Goal: Information Seeking & Learning: Learn about a topic

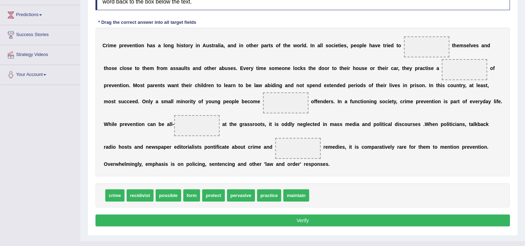
scroll to position [121, 0]
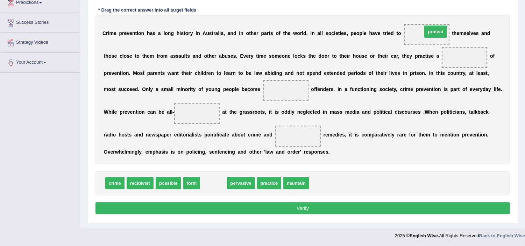
drag, startPoint x: 221, startPoint y: 187, endPoint x: 443, endPoint y: 35, distance: 268.8
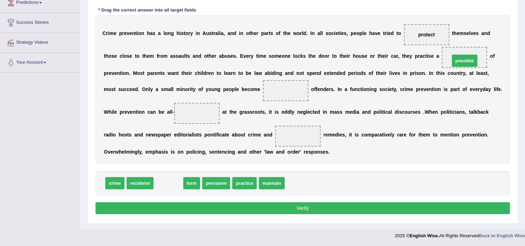
drag, startPoint x: 167, startPoint y: 186, endPoint x: 466, endPoint y: 57, distance: 324.6
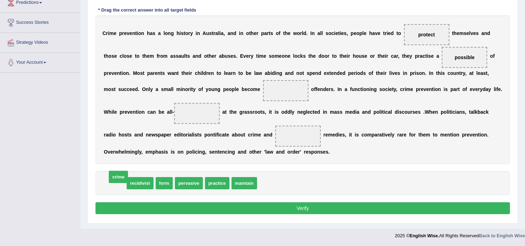
drag, startPoint x: 118, startPoint y: 176, endPoint x: 120, endPoint y: 173, distance: 3.8
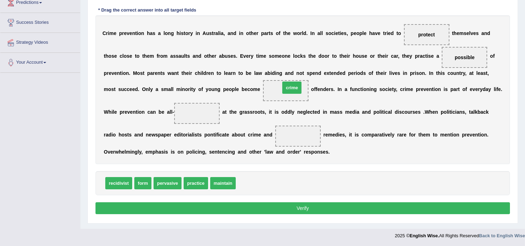
drag, startPoint x: 257, startPoint y: 172, endPoint x: 295, endPoint y: 84, distance: 95.5
drag, startPoint x: 199, startPoint y: 180, endPoint x: 203, endPoint y: 174, distance: 7.6
drag, startPoint x: 222, startPoint y: 183, endPoint x: 201, endPoint y: 120, distance: 65.9
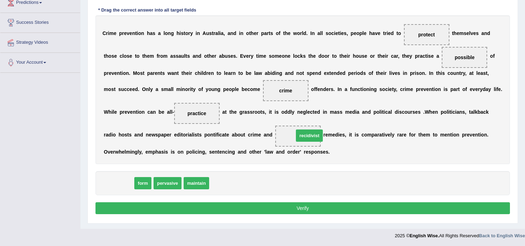
drag, startPoint x: 124, startPoint y: 184, endPoint x: 298, endPoint y: 141, distance: 178.8
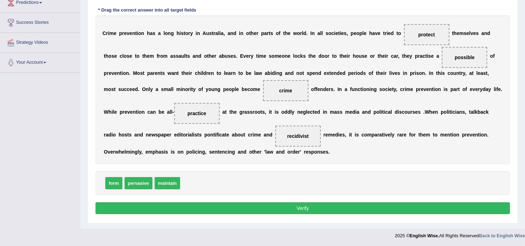
click at [264, 211] on button "Verify" at bounding box center [303, 208] width 415 height 12
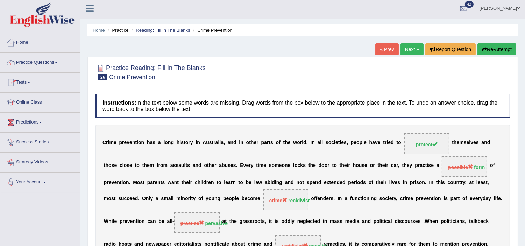
scroll to position [0, 0]
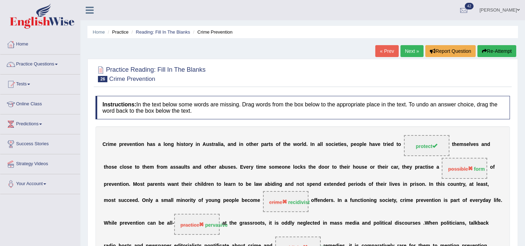
click at [495, 51] on button "Re-Attempt" at bounding box center [497, 51] width 39 height 12
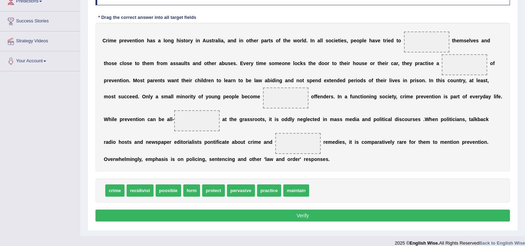
scroll to position [131, 0]
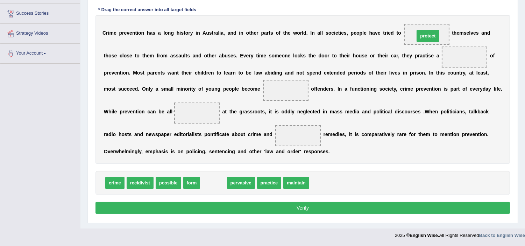
drag, startPoint x: 210, startPoint y: 181, endPoint x: 425, endPoint y: 34, distance: 260.1
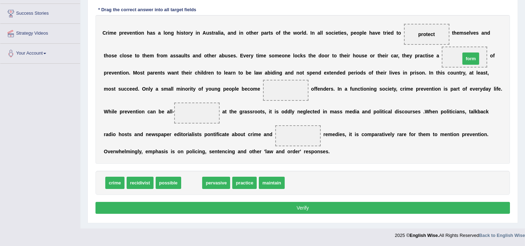
drag, startPoint x: 192, startPoint y: 184, endPoint x: 471, endPoint y: 60, distance: 305.6
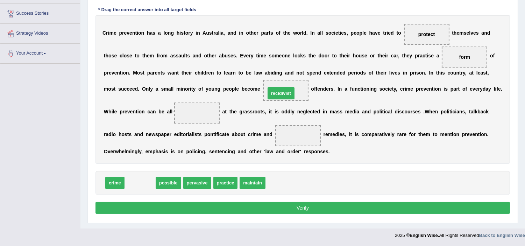
drag, startPoint x: 144, startPoint y: 182, endPoint x: 285, endPoint y: 92, distance: 167.3
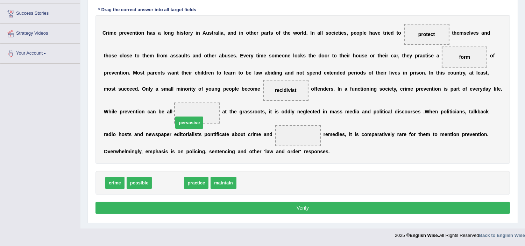
drag, startPoint x: 176, startPoint y: 181, endPoint x: 197, endPoint y: 121, distance: 63.5
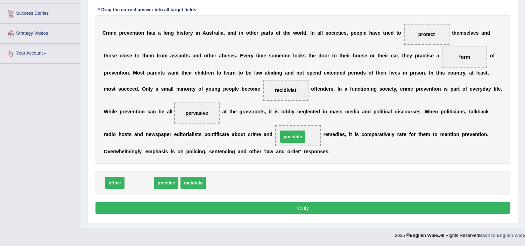
drag, startPoint x: 142, startPoint y: 182, endPoint x: 295, endPoint y: 136, distance: 160.2
click at [207, 212] on button "Verify" at bounding box center [303, 208] width 415 height 12
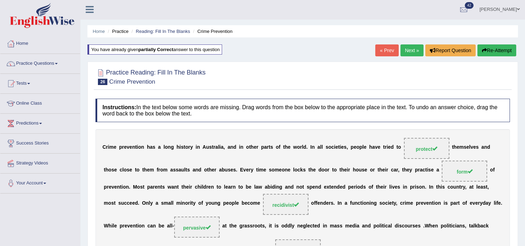
scroll to position [0, 0]
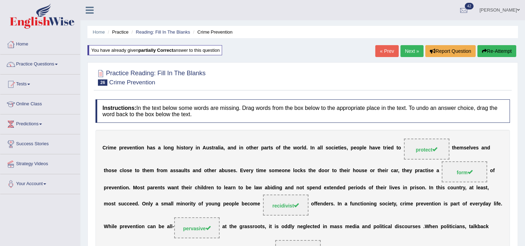
click at [414, 48] on link "Next »" at bounding box center [412, 51] width 23 height 12
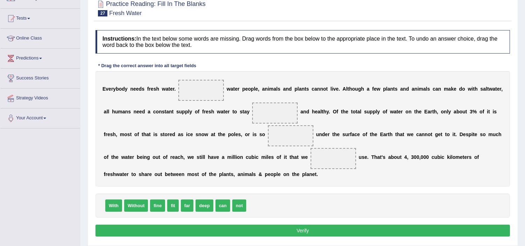
scroll to position [78, 0]
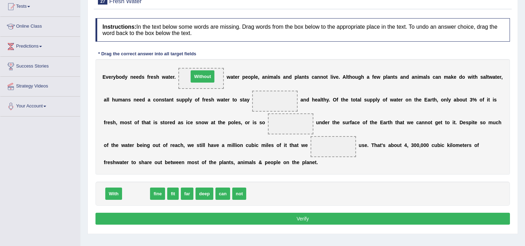
drag, startPoint x: 134, startPoint y: 194, endPoint x: 201, endPoint y: 76, distance: 135.1
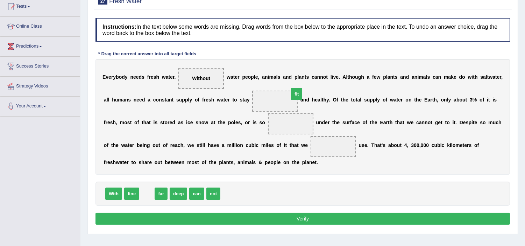
drag, startPoint x: 146, startPoint y: 195, endPoint x: 287, endPoint y: 104, distance: 168.8
click at [169, 196] on span "deep" at bounding box center [165, 194] width 18 height 12
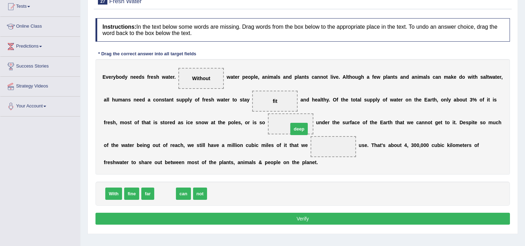
drag, startPoint x: 169, startPoint y: 196, endPoint x: 300, endPoint y: 132, distance: 145.7
drag, startPoint x: 166, startPoint y: 196, endPoint x: 340, endPoint y: 153, distance: 178.6
click at [275, 218] on button "Verify" at bounding box center [303, 219] width 415 height 12
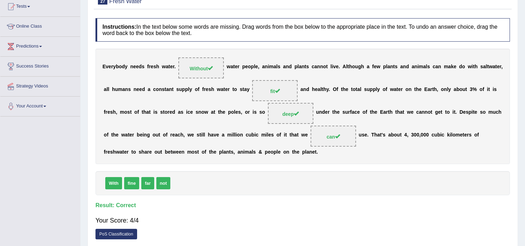
scroll to position [0, 0]
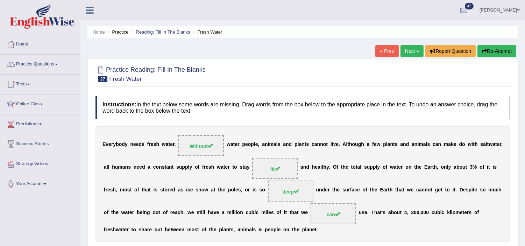
drag, startPoint x: 403, startPoint y: 49, endPoint x: 407, endPoint y: 50, distance: 4.7
click at [403, 49] on link "Next »" at bounding box center [412, 51] width 23 height 12
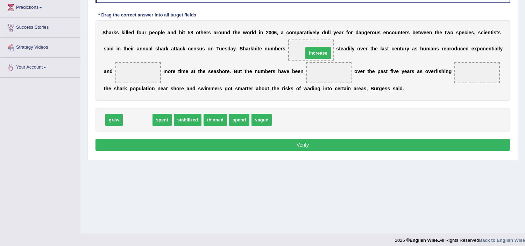
drag, startPoint x: 139, startPoint y: 120, endPoint x: 315, endPoint y: 55, distance: 187.8
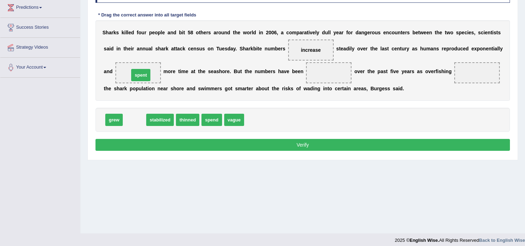
drag, startPoint x: 138, startPoint y: 123, endPoint x: 144, endPoint y: 78, distance: 45.2
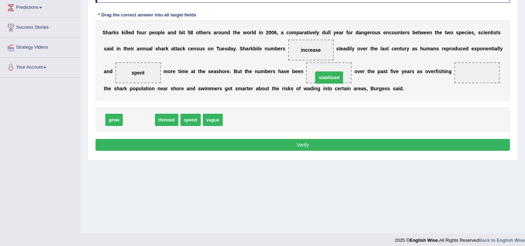
drag, startPoint x: 137, startPoint y: 123, endPoint x: 324, endPoint y: 78, distance: 192.5
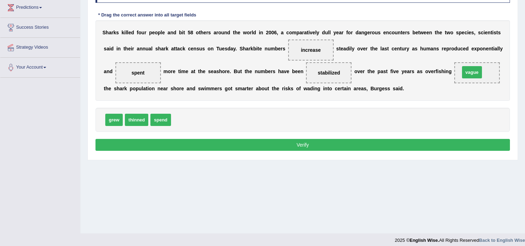
drag, startPoint x: 181, startPoint y: 117, endPoint x: 470, endPoint y: 69, distance: 293.1
click at [384, 145] on button "Verify" at bounding box center [303, 145] width 415 height 12
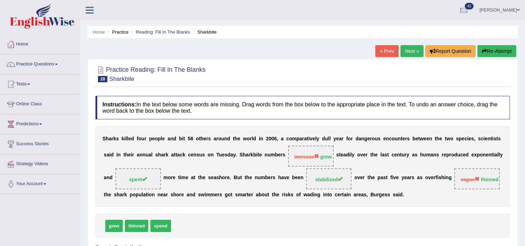
click at [498, 50] on button "Re-Attempt" at bounding box center [497, 51] width 39 height 12
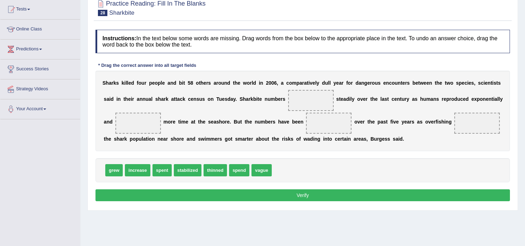
scroll to position [78, 0]
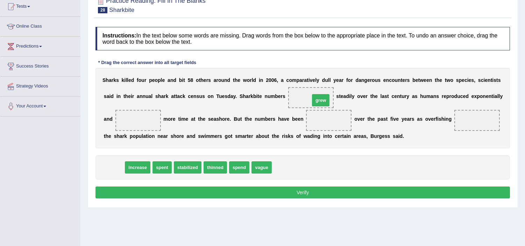
drag, startPoint x: 113, startPoint y: 169, endPoint x: 320, endPoint y: 102, distance: 217.6
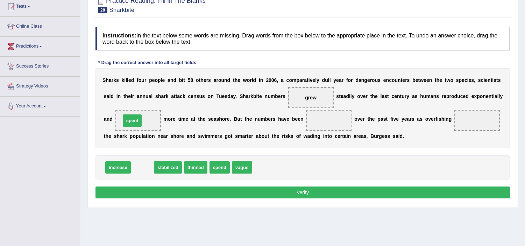
drag, startPoint x: 145, startPoint y: 169, endPoint x: 134, endPoint y: 123, distance: 48.0
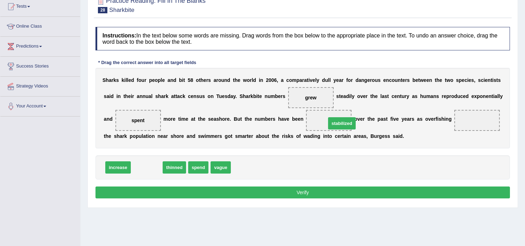
drag, startPoint x: 155, startPoint y: 166, endPoint x: 349, endPoint y: 125, distance: 197.4
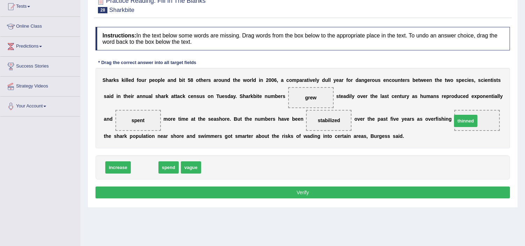
drag, startPoint x: 139, startPoint y: 167, endPoint x: 462, endPoint y: 120, distance: 326.9
click at [429, 199] on div "Instructions: In the text below some words are missing. Drag words from the box…" at bounding box center [303, 113] width 418 height 181
click at [431, 195] on button "Verify" at bounding box center [303, 193] width 415 height 12
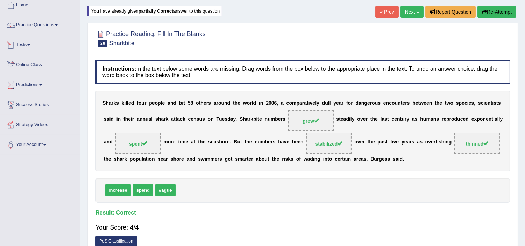
scroll to position [39, 0]
click at [404, 14] on link "Next »" at bounding box center [412, 12] width 23 height 12
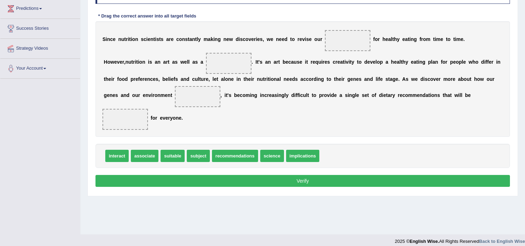
scroll to position [117, 0]
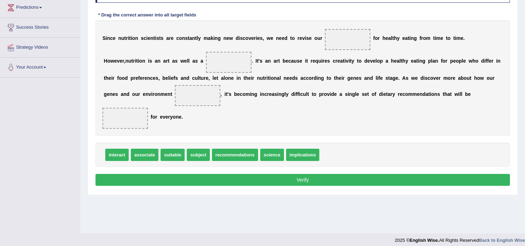
drag, startPoint x: 140, startPoint y: 21, endPoint x: 144, endPoint y: 15, distance: 7.4
click at [144, 15] on div "Instructions: In the text below some words are missing. Drag words from the box…" at bounding box center [303, 84] width 418 height 216
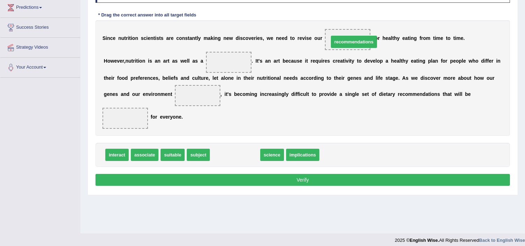
drag, startPoint x: 225, startPoint y: 155, endPoint x: 344, endPoint y: 42, distance: 163.9
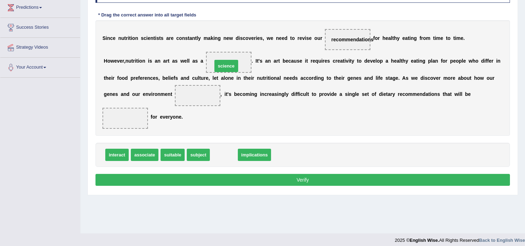
drag, startPoint x: 223, startPoint y: 155, endPoint x: 225, endPoint y: 67, distance: 88.9
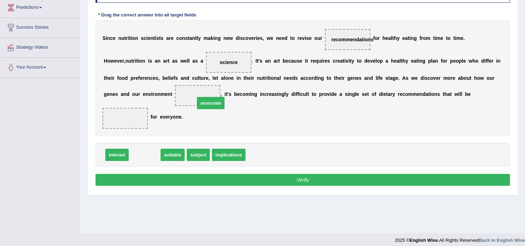
drag, startPoint x: 145, startPoint y: 159, endPoint x: 209, endPoint y: 103, distance: 84.6
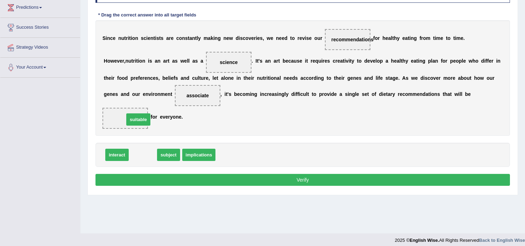
drag, startPoint x: 149, startPoint y: 159, endPoint x: 143, endPoint y: 124, distance: 36.2
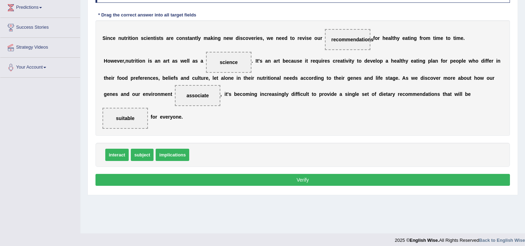
click at [193, 177] on button "Verify" at bounding box center [303, 180] width 415 height 12
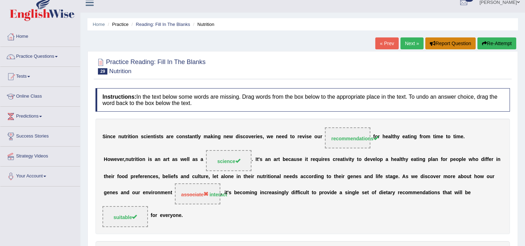
scroll to position [0, 0]
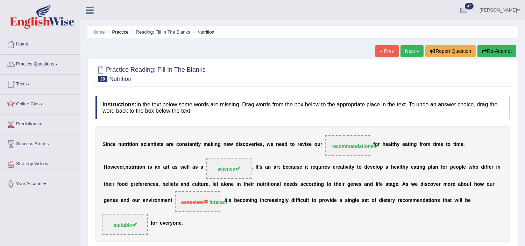
click at [511, 54] on button "Re-Attempt" at bounding box center [497, 51] width 39 height 12
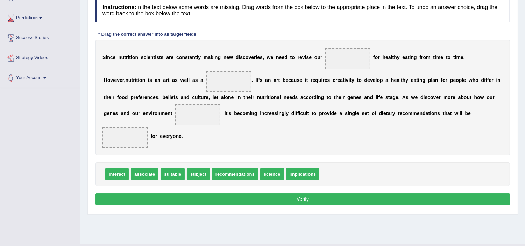
scroll to position [117, 0]
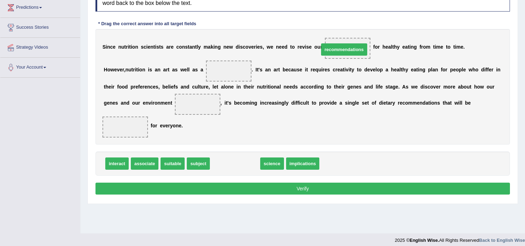
drag, startPoint x: 236, startPoint y: 166, endPoint x: 345, endPoint y: 69, distance: 146.3
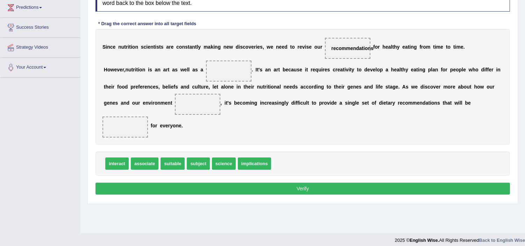
click at [171, 163] on span "suitable" at bounding box center [173, 164] width 24 height 12
drag, startPoint x: 217, startPoint y: 166, endPoint x: 223, endPoint y: 74, distance: 91.9
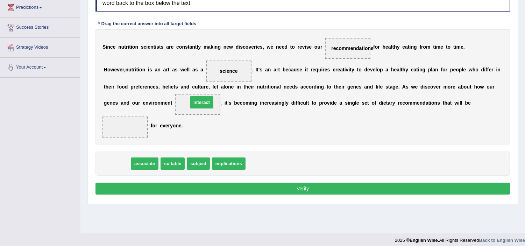
drag, startPoint x: 114, startPoint y: 162, endPoint x: 199, endPoint y: 100, distance: 104.7
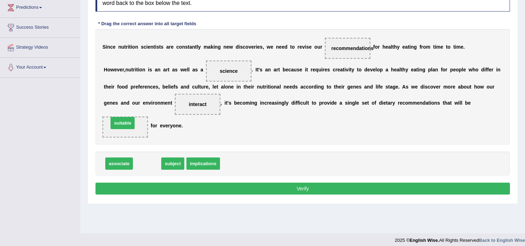
drag, startPoint x: 143, startPoint y: 165, endPoint x: 118, endPoint y: 124, distance: 47.7
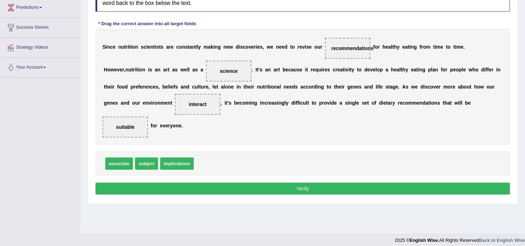
click at [193, 191] on button "Verify" at bounding box center [303, 189] width 415 height 12
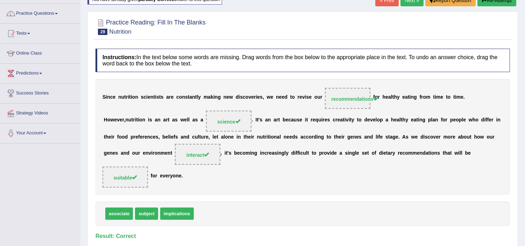
scroll to position [39, 0]
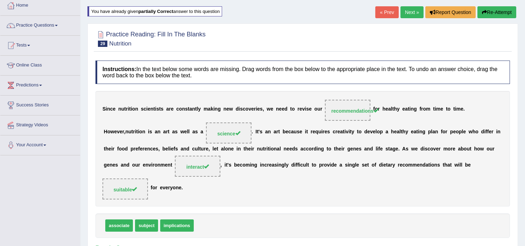
click at [497, 15] on button "Re-Attempt" at bounding box center [497, 12] width 39 height 12
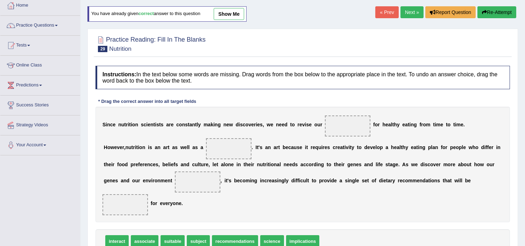
click at [414, 9] on link "Next »" at bounding box center [412, 12] width 23 height 12
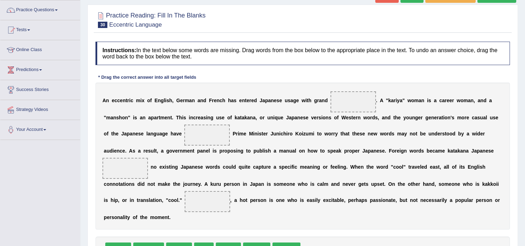
scroll to position [78, 0]
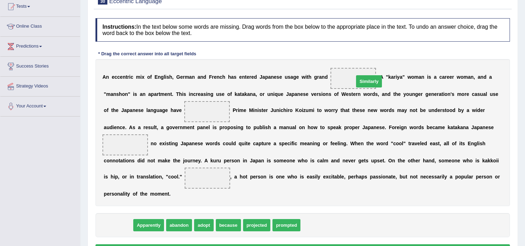
drag, startPoint x: 125, startPoint y: 228, endPoint x: 376, endPoint y: 83, distance: 289.4
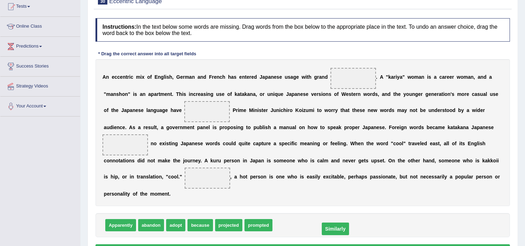
drag, startPoint x: 355, startPoint y: 77, endPoint x: 337, endPoint y: 228, distance: 151.6
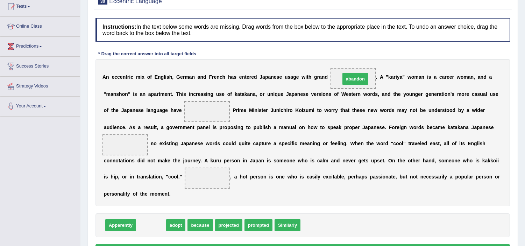
drag, startPoint x: 146, startPoint y: 228, endPoint x: 351, endPoint y: 81, distance: 251.4
drag, startPoint x: 148, startPoint y: 226, endPoint x: 350, endPoint y: 78, distance: 250.3
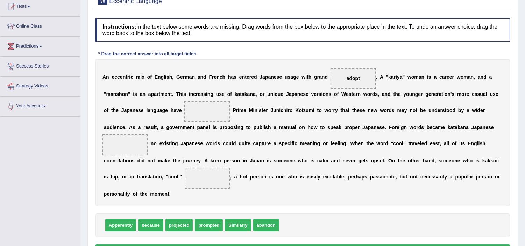
drag, startPoint x: 244, startPoint y: 209, endPoint x: 312, endPoint y: 124, distance: 108.6
click at [333, 88] on div "Instructions: In the text below some words are missing. Drag words from the box…" at bounding box center [303, 138] width 418 height 247
drag, startPoint x: 243, startPoint y: 228, endPoint x: 212, endPoint y: 113, distance: 118.8
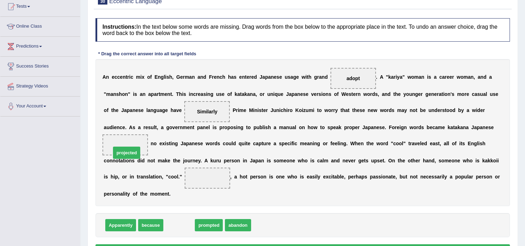
drag, startPoint x: 175, startPoint y: 226, endPoint x: 123, endPoint y: 153, distance: 90.0
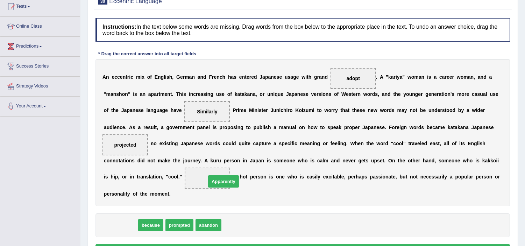
drag, startPoint x: 124, startPoint y: 228, endPoint x: 226, endPoint y: 185, distance: 110.4
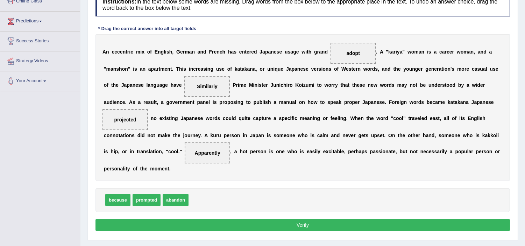
scroll to position [117, 0]
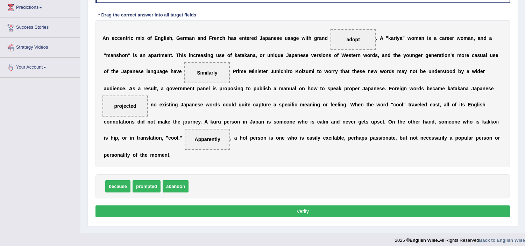
click at [229, 215] on button "Verify" at bounding box center [303, 211] width 415 height 12
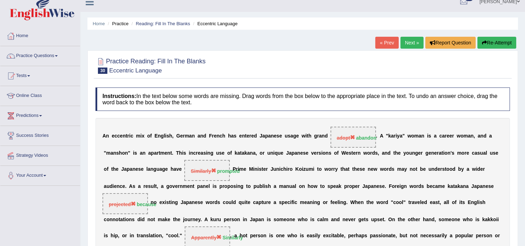
scroll to position [0, 0]
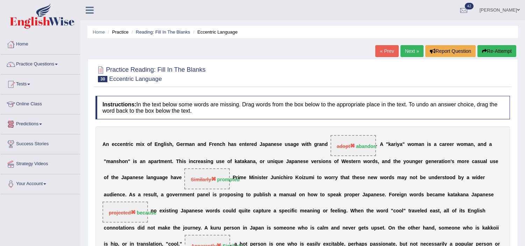
click at [490, 48] on button "Re-Attempt" at bounding box center [497, 51] width 39 height 12
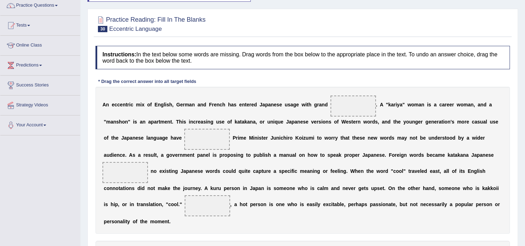
scroll to position [78, 0]
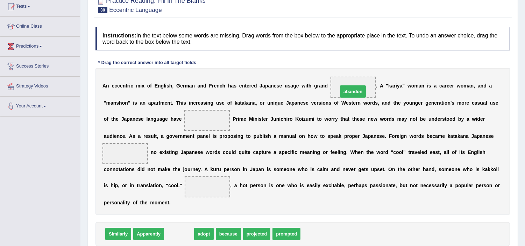
drag, startPoint x: 184, startPoint y: 236, endPoint x: 358, endPoint y: 93, distance: 224.8
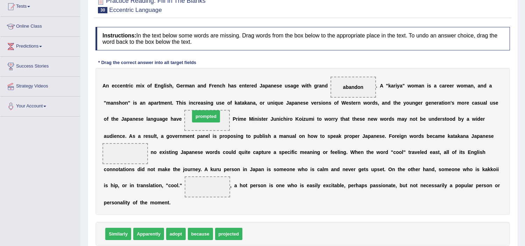
drag, startPoint x: 265, startPoint y: 235, endPoint x: 212, endPoint y: 118, distance: 128.8
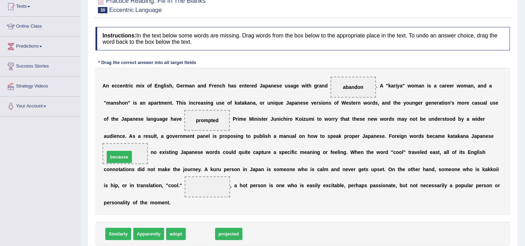
drag, startPoint x: 203, startPoint y: 236, endPoint x: 122, endPoint y: 159, distance: 111.9
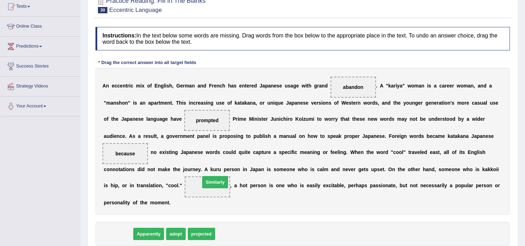
drag, startPoint x: 115, startPoint y: 238, endPoint x: 212, endPoint y: 186, distance: 109.9
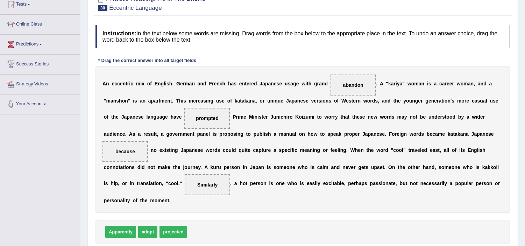
scroll to position [117, 0]
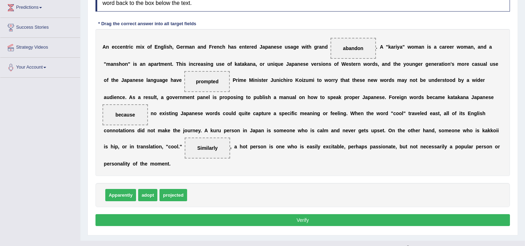
click at [261, 217] on button "Verify" at bounding box center [303, 220] width 415 height 12
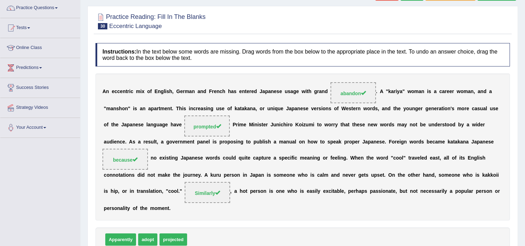
scroll to position [0, 0]
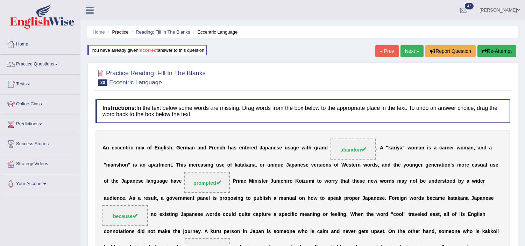
click at [416, 53] on link "Next »" at bounding box center [412, 51] width 23 height 12
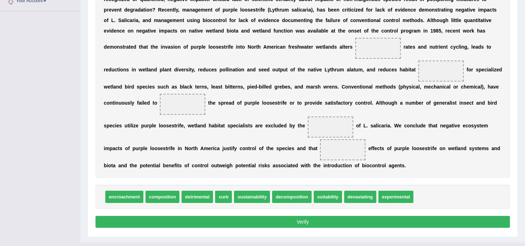
scroll to position [197, 0]
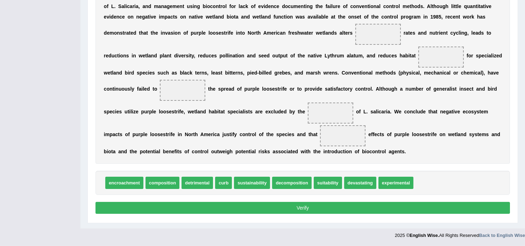
click at [170, 177] on span "composition" at bounding box center [163, 183] width 34 height 12
drag, startPoint x: 205, startPoint y: 181, endPoint x: 372, endPoint y: 39, distance: 219.5
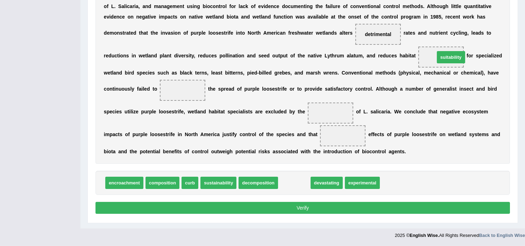
drag, startPoint x: 292, startPoint y: 185, endPoint x: 449, endPoint y: 60, distance: 200.7
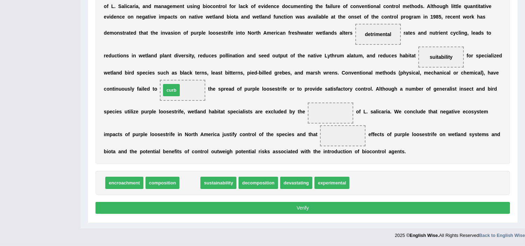
drag, startPoint x: 191, startPoint y: 184, endPoint x: 172, endPoint y: 92, distance: 94.2
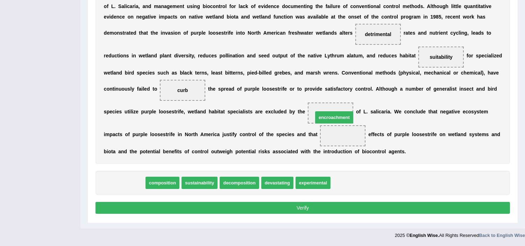
drag, startPoint x: 128, startPoint y: 181, endPoint x: 338, endPoint y: 116, distance: 219.9
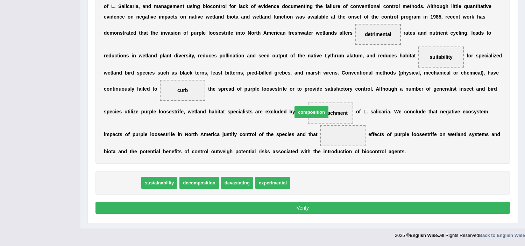
drag, startPoint x: 139, startPoint y: 180, endPoint x: 337, endPoint y: 110, distance: 210.4
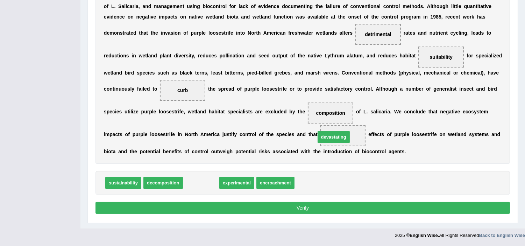
drag, startPoint x: 212, startPoint y: 184, endPoint x: 348, endPoint y: 137, distance: 144.1
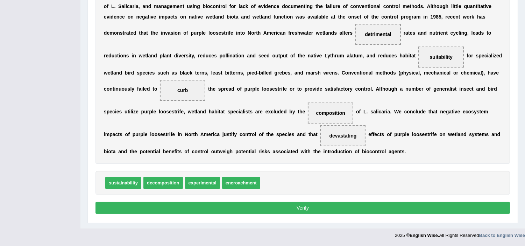
click at [270, 207] on button "Verify" at bounding box center [303, 208] width 415 height 12
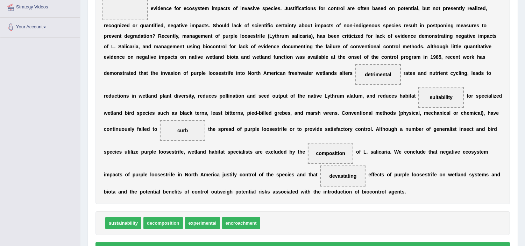
scroll to position [158, 0]
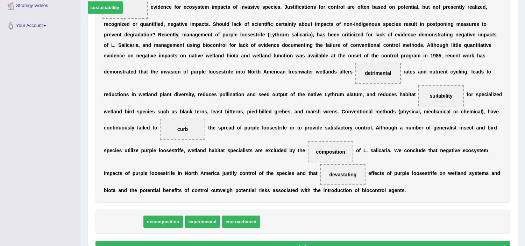
drag, startPoint x: 135, startPoint y: 222, endPoint x: 117, endPoint y: 7, distance: 215.0
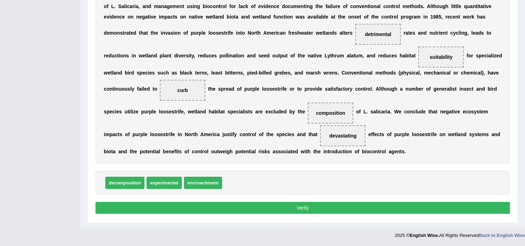
click at [248, 210] on button "Verify" at bounding box center [303, 208] width 415 height 12
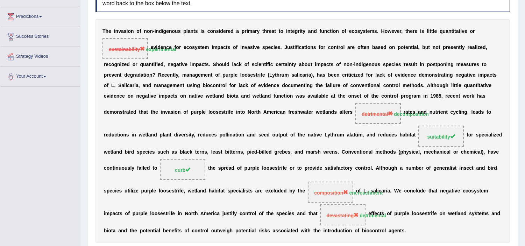
scroll to position [19, 0]
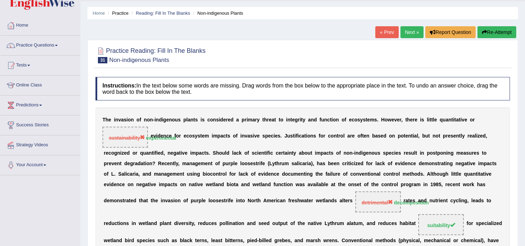
click at [496, 30] on button "Re-Attempt" at bounding box center [497, 32] width 39 height 12
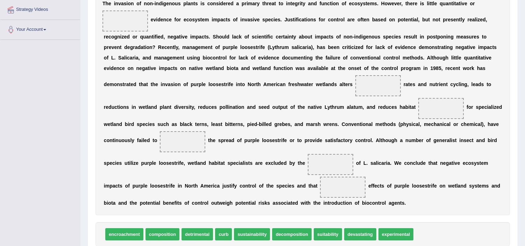
scroll to position [167, 0]
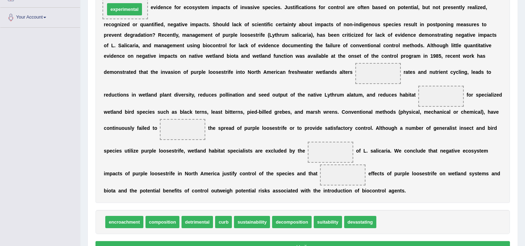
drag, startPoint x: 391, startPoint y: 221, endPoint x: 119, endPoint y: 8, distance: 345.3
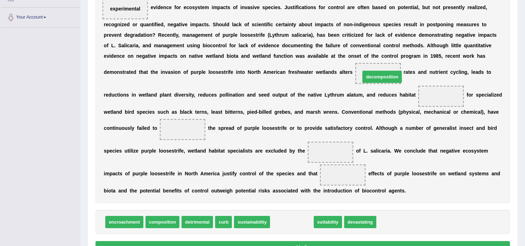
drag, startPoint x: 285, startPoint y: 222, endPoint x: 375, endPoint y: 76, distance: 171.6
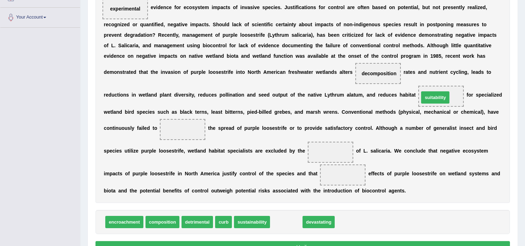
drag, startPoint x: 282, startPoint y: 223, endPoint x: 431, endPoint y: 98, distance: 194.3
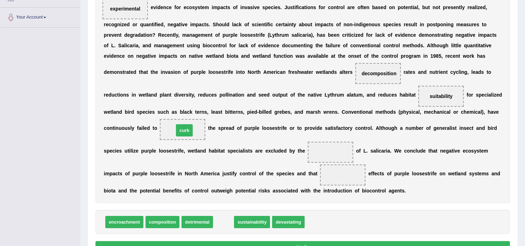
drag, startPoint x: 224, startPoint y: 219, endPoint x: 184, endPoint y: 128, distance: 100.0
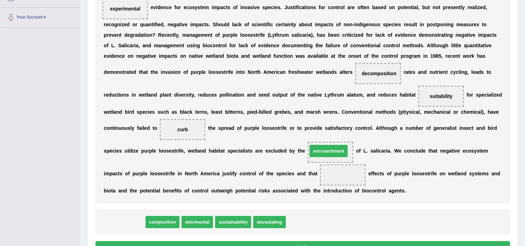
drag, startPoint x: 123, startPoint y: 224, endPoint x: 328, endPoint y: 153, distance: 216.5
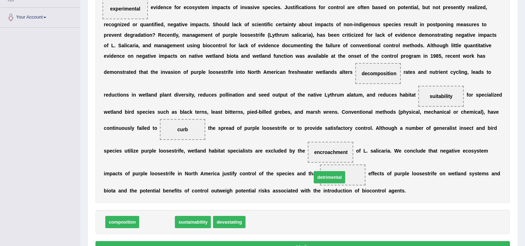
drag, startPoint x: 158, startPoint y: 225, endPoint x: 331, endPoint y: 181, distance: 178.4
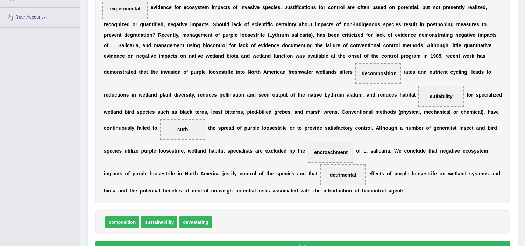
scroll to position [205, 0]
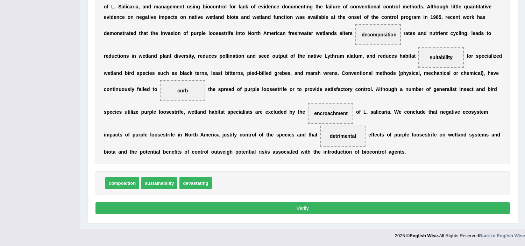
drag, startPoint x: 291, startPoint y: 215, endPoint x: 292, endPoint y: 210, distance: 5.4
click at [291, 215] on div "Instructions: In the text below some words are missing. Drag words from the box…" at bounding box center [303, 58] width 418 height 324
click at [292, 209] on button "Verify" at bounding box center [303, 208] width 415 height 12
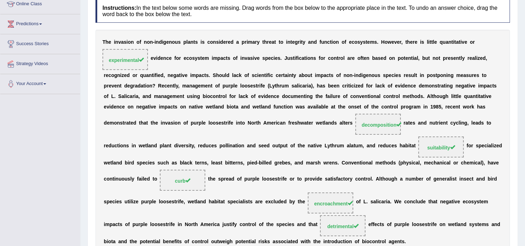
scroll to position [0, 0]
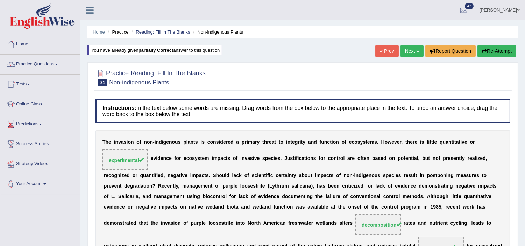
click at [412, 51] on link "Next »" at bounding box center [412, 51] width 23 height 12
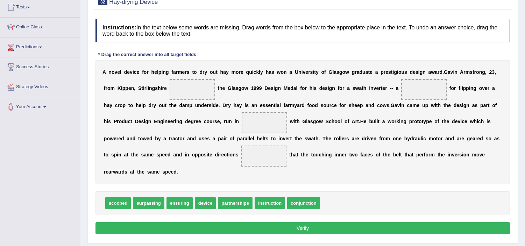
scroll to position [78, 0]
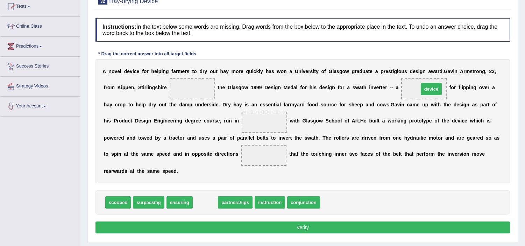
drag, startPoint x: 209, startPoint y: 206, endPoint x: 435, endPoint y: 93, distance: 252.8
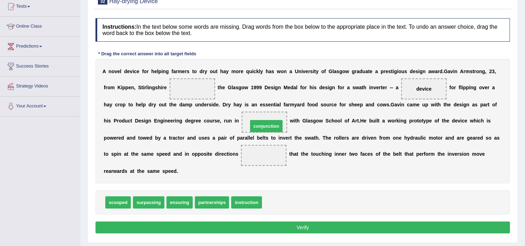
drag, startPoint x: 287, startPoint y: 200, endPoint x: 273, endPoint y: 123, distance: 78.3
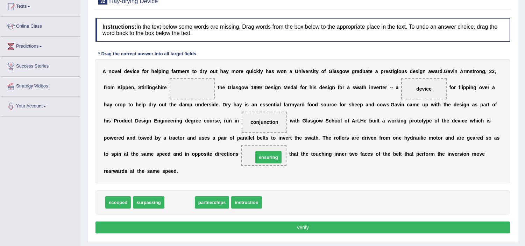
drag, startPoint x: 182, startPoint y: 203, endPoint x: 271, endPoint y: 158, distance: 99.7
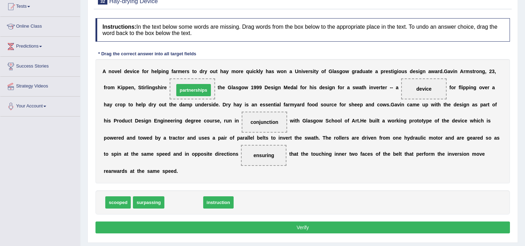
drag, startPoint x: 179, startPoint y: 204, endPoint x: 188, endPoint y: 92, distance: 112.8
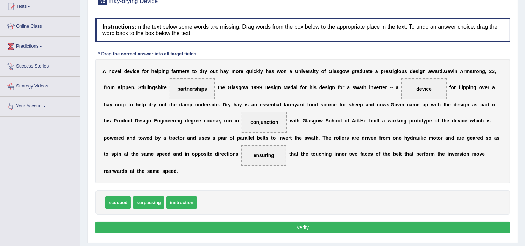
click at [214, 230] on button "Verify" at bounding box center [303, 228] width 415 height 12
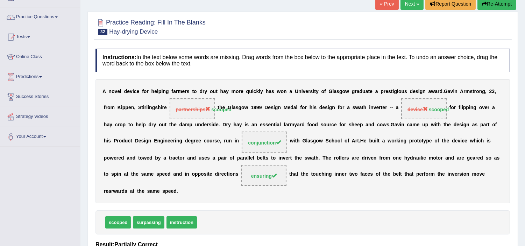
scroll to position [0, 0]
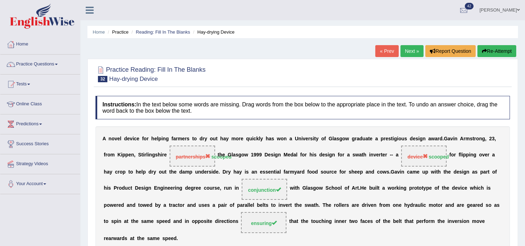
click at [497, 55] on button "Re-Attempt" at bounding box center [497, 51] width 39 height 12
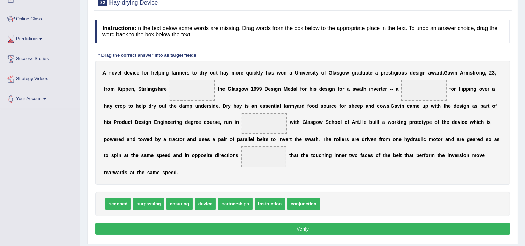
scroll to position [117, 0]
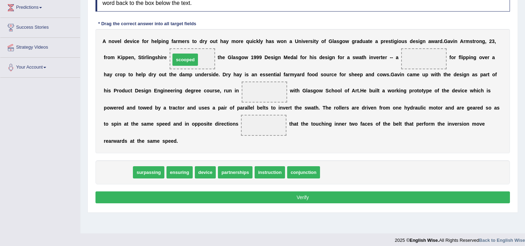
drag, startPoint x: 114, startPoint y: 170, endPoint x: 180, endPoint y: 60, distance: 128.8
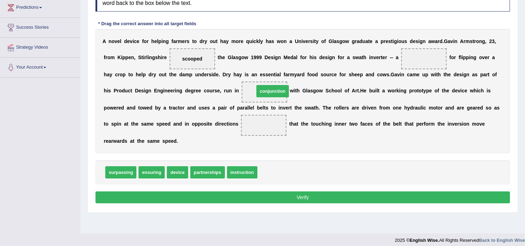
drag, startPoint x: 273, startPoint y: 174, endPoint x: 266, endPoint y: 96, distance: 78.4
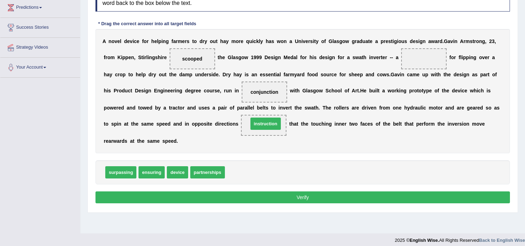
drag, startPoint x: 243, startPoint y: 173, endPoint x: 266, endPoint y: 124, distance: 54.0
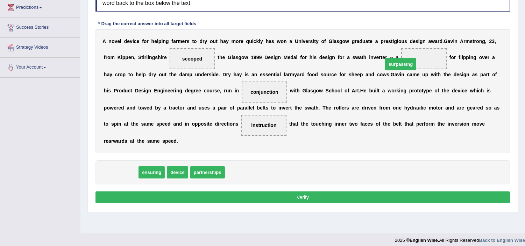
drag, startPoint x: 132, startPoint y: 172, endPoint x: 420, endPoint y: 62, distance: 308.4
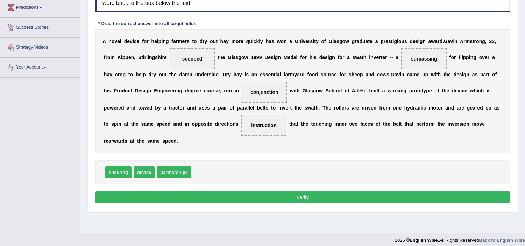
click at [347, 200] on button "Verify" at bounding box center [303, 197] width 415 height 12
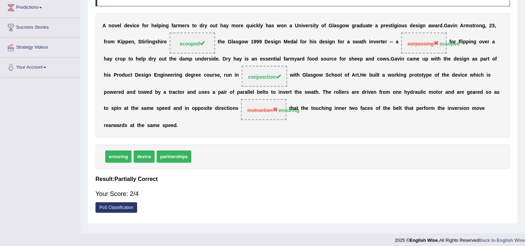
scroll to position [39, 0]
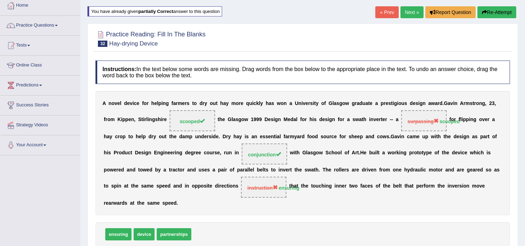
click at [501, 13] on button "Re-Attempt" at bounding box center [497, 12] width 39 height 12
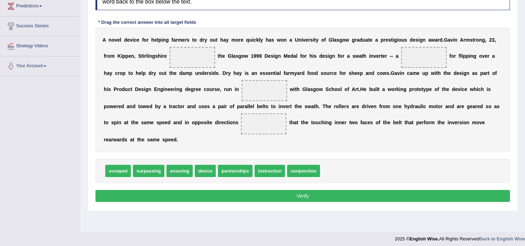
scroll to position [121, 0]
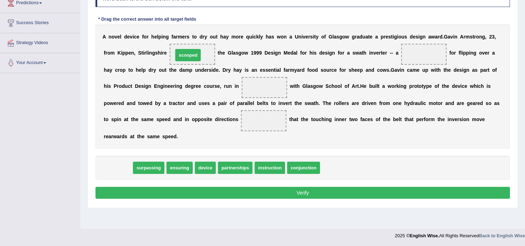
drag, startPoint x: 114, startPoint y: 168, endPoint x: 183, endPoint y: 57, distance: 131.1
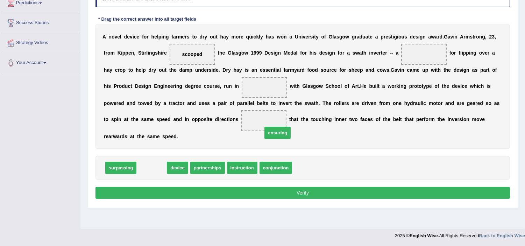
drag, startPoint x: 150, startPoint y: 170, endPoint x: 264, endPoint y: 123, distance: 123.7
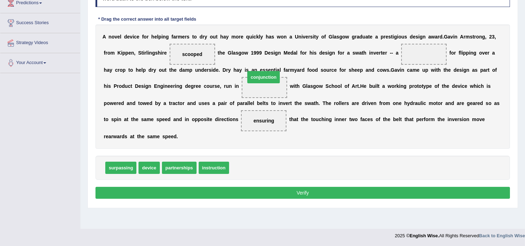
drag, startPoint x: 246, startPoint y: 170, endPoint x: 263, endPoint y: 87, distance: 85.0
drag, startPoint x: 192, startPoint y: 53, endPoint x: 412, endPoint y: 50, distance: 220.2
drag, startPoint x: 422, startPoint y: 47, endPoint x: 197, endPoint y: 57, distance: 226.0
click at [176, 58] on div "A n o v e l d e v i c e f o r h e l p i n g f a r m e r s t o d r y o u t h a y…" at bounding box center [303, 87] width 415 height 124
drag, startPoint x: 433, startPoint y: 51, endPoint x: 191, endPoint y: 50, distance: 241.9
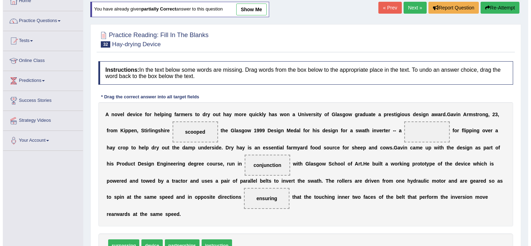
scroll to position [82, 0]
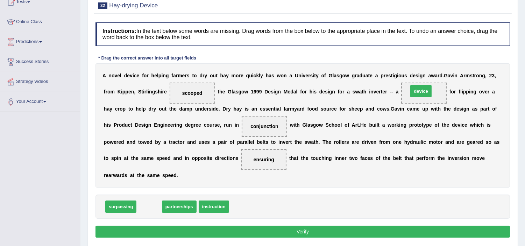
drag, startPoint x: 149, startPoint y: 205, endPoint x: 421, endPoint y: 90, distance: 295.1
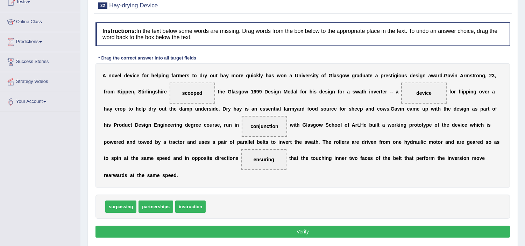
click at [326, 229] on button "Verify" at bounding box center [303, 232] width 415 height 12
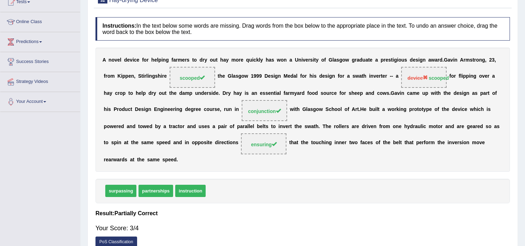
click at [128, 240] on link "PoS Classification" at bounding box center [117, 242] width 42 height 11
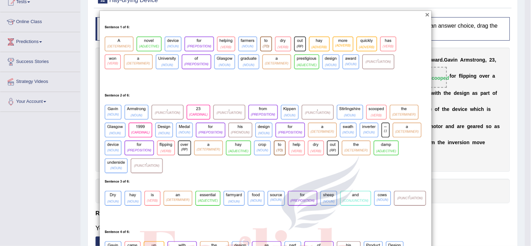
click at [425, 12] on button "×" at bounding box center [427, 14] width 4 height 7
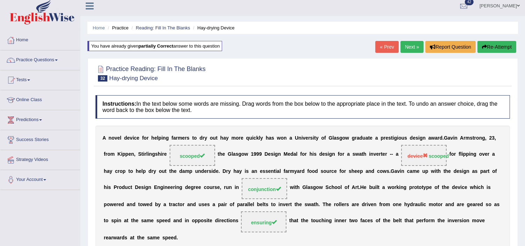
scroll to position [0, 0]
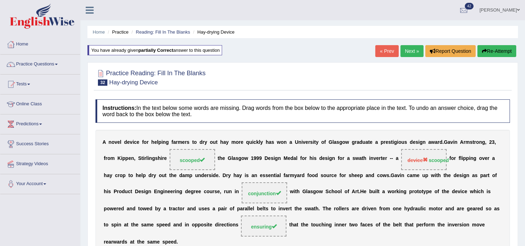
click at [401, 54] on link "Next »" at bounding box center [412, 51] width 23 height 12
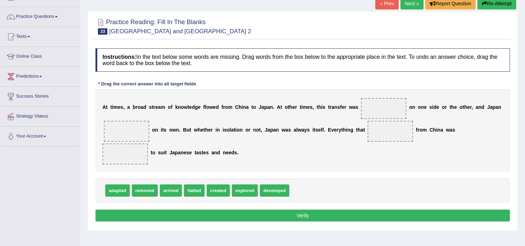
scroll to position [39, 0]
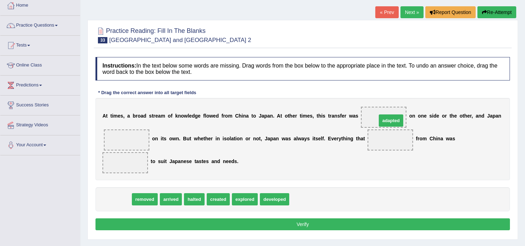
drag, startPoint x: 113, startPoint y: 195, endPoint x: 385, endPoint y: 113, distance: 284.7
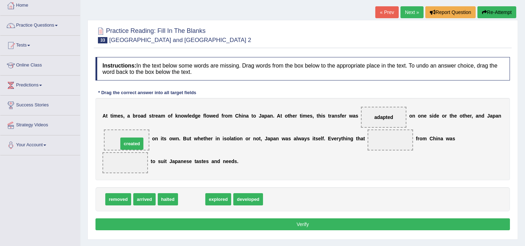
drag, startPoint x: 194, startPoint y: 202, endPoint x: 137, endPoint y: 146, distance: 79.5
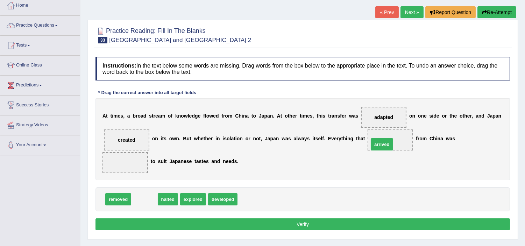
drag, startPoint x: 148, startPoint y: 201, endPoint x: 386, endPoint y: 146, distance: 244.3
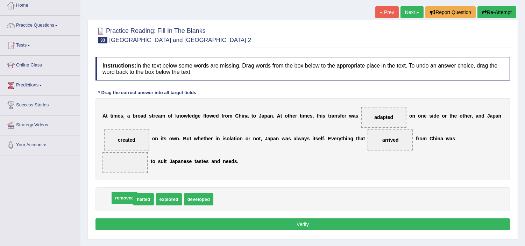
drag, startPoint x: 131, startPoint y: 175, endPoint x: 121, endPoint y: 200, distance: 25.8
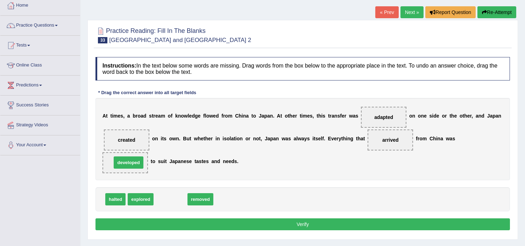
drag, startPoint x: 174, startPoint y: 200, endPoint x: 132, endPoint y: 163, distance: 55.8
click at [307, 221] on button "Verify" at bounding box center [303, 224] width 415 height 12
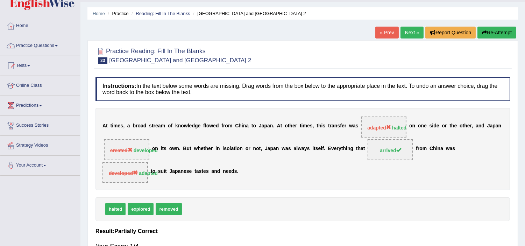
scroll to position [0, 0]
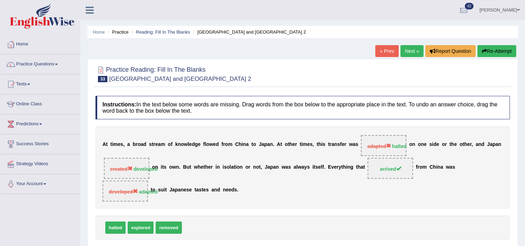
click at [492, 48] on button "Re-Attempt" at bounding box center [497, 51] width 39 height 12
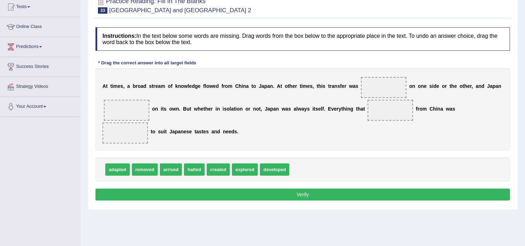
scroll to position [78, 0]
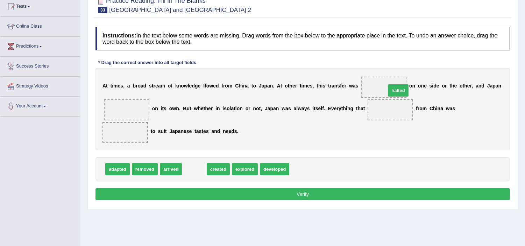
drag, startPoint x: 190, startPoint y: 167, endPoint x: 386, endPoint y: 91, distance: 210.2
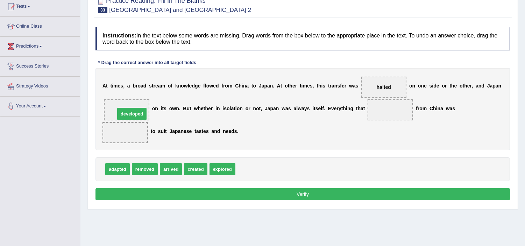
drag, startPoint x: 253, startPoint y: 168, endPoint x: 133, endPoint y: 113, distance: 132.5
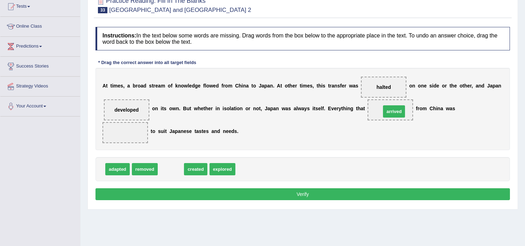
drag, startPoint x: 167, startPoint y: 169, endPoint x: 391, endPoint y: 111, distance: 230.7
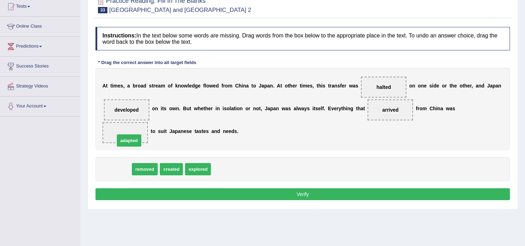
drag, startPoint x: 123, startPoint y: 167, endPoint x: 134, endPoint y: 136, distance: 33.0
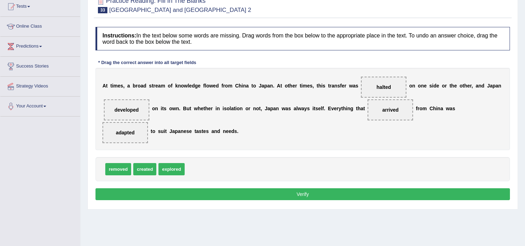
click at [287, 195] on button "Verify" at bounding box center [303, 194] width 415 height 12
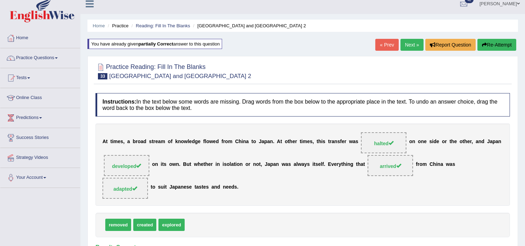
scroll to position [0, 0]
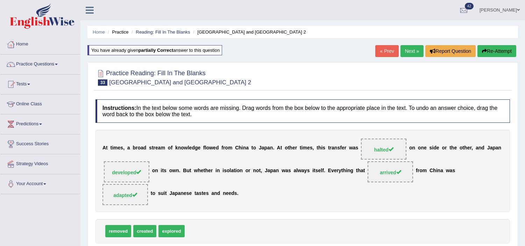
click at [492, 49] on button "Re-Attempt" at bounding box center [497, 51] width 39 height 12
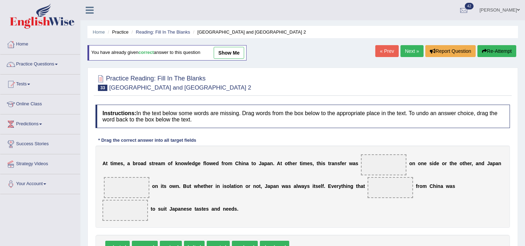
click at [415, 50] on link "Next »" at bounding box center [412, 51] width 23 height 12
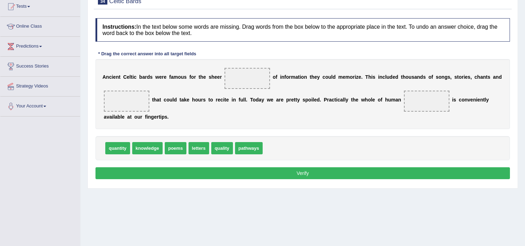
scroll to position [39, 0]
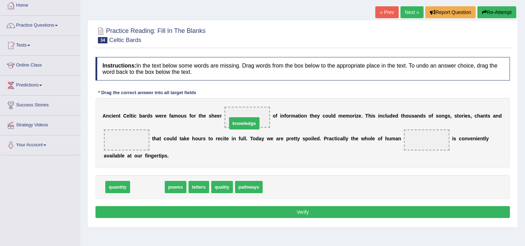
drag, startPoint x: 147, startPoint y: 181, endPoint x: 244, endPoint y: 118, distance: 115.8
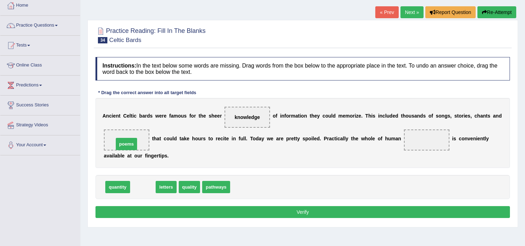
drag, startPoint x: 145, startPoint y: 188, endPoint x: 128, endPoint y: 145, distance: 46.1
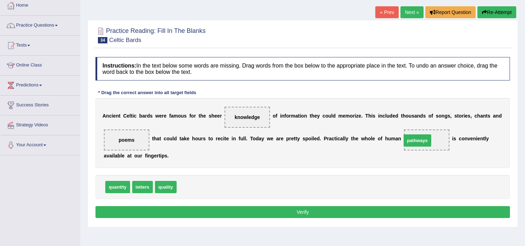
drag, startPoint x: 199, startPoint y: 187, endPoint x: 428, endPoint y: 144, distance: 233.4
drag, startPoint x: 430, startPoint y: 135, endPoint x: 278, endPoint y: 181, distance: 158.2
click at [279, 181] on div "Instructions: In the text below some words are missing. Drag words from the box…" at bounding box center [303, 139] width 418 height 170
click at [312, 215] on button "Verify" at bounding box center [303, 212] width 415 height 12
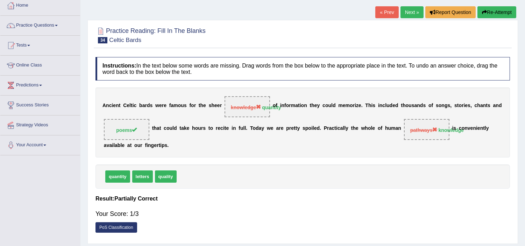
click at [504, 11] on button "Re-Attempt" at bounding box center [497, 12] width 39 height 12
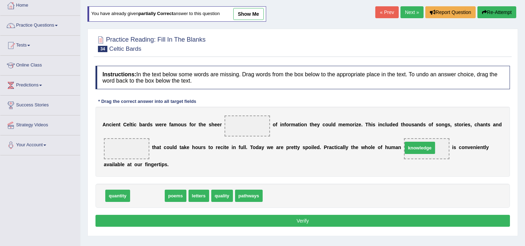
drag, startPoint x: 145, startPoint y: 198, endPoint x: 417, endPoint y: 150, distance: 276.6
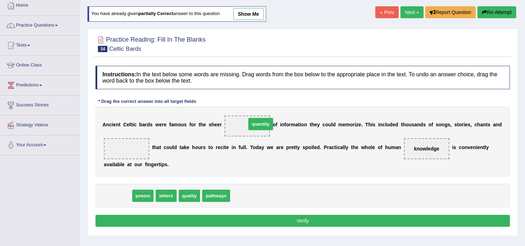
drag, startPoint x: 118, startPoint y: 196, endPoint x: 249, endPoint y: 127, distance: 148.3
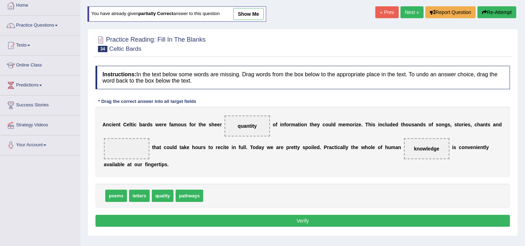
drag, startPoint x: 117, startPoint y: 196, endPoint x: 123, endPoint y: 139, distance: 57.8
click at [257, 221] on button "Verify" at bounding box center [303, 221] width 415 height 12
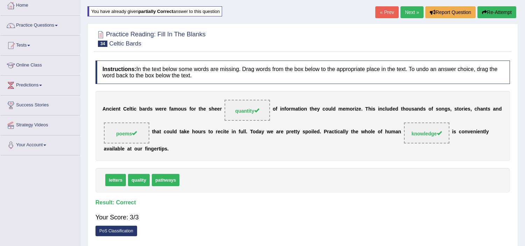
click at [411, 13] on link "Next »" at bounding box center [412, 12] width 23 height 12
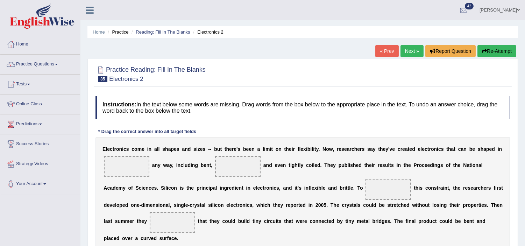
click at [381, 52] on link "« Prev" at bounding box center [387, 51] width 23 height 12
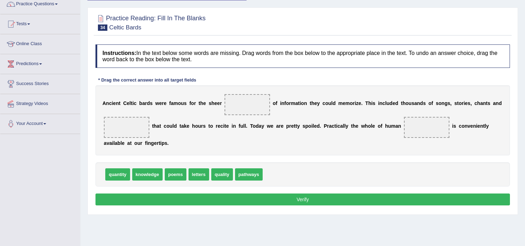
scroll to position [78, 0]
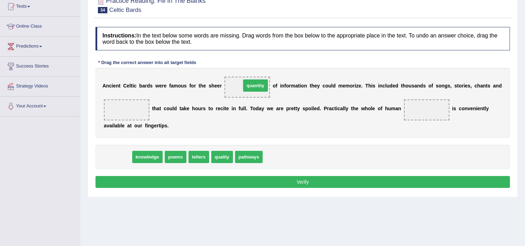
drag, startPoint x: 116, startPoint y: 158, endPoint x: 254, endPoint y: 86, distance: 155.5
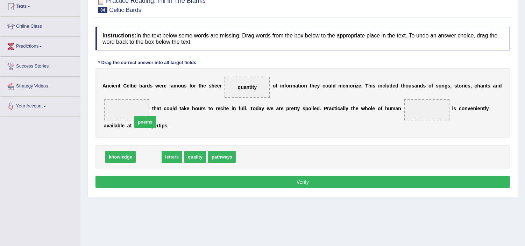
drag, startPoint x: 142, startPoint y: 158, endPoint x: 130, endPoint y: 113, distance: 47.3
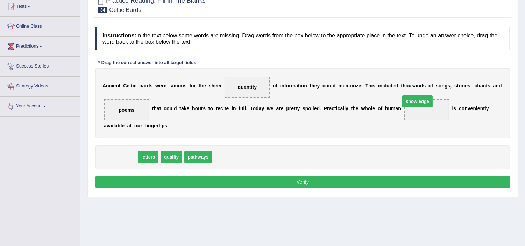
drag, startPoint x: 118, startPoint y: 158, endPoint x: 408, endPoint y: 112, distance: 294.0
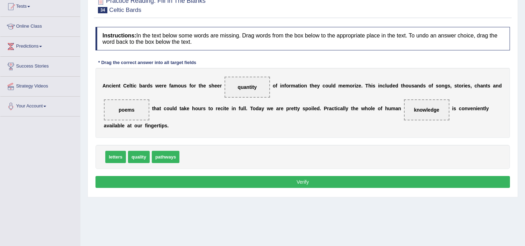
scroll to position [0, 0]
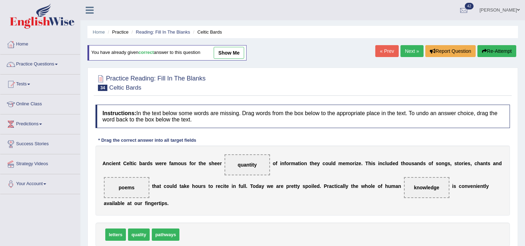
click at [407, 46] on link "Next »" at bounding box center [412, 51] width 23 height 12
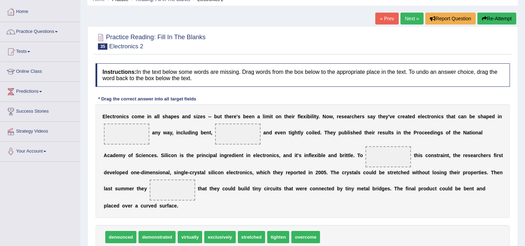
scroll to position [78, 0]
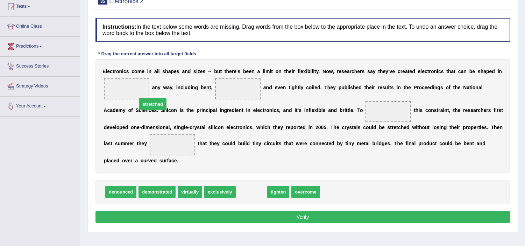
drag, startPoint x: 256, startPoint y: 193, endPoint x: 138, endPoint y: 95, distance: 152.6
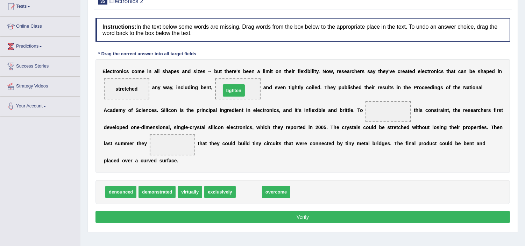
drag, startPoint x: 249, startPoint y: 194, endPoint x: 231, endPoint y: 99, distance: 96.7
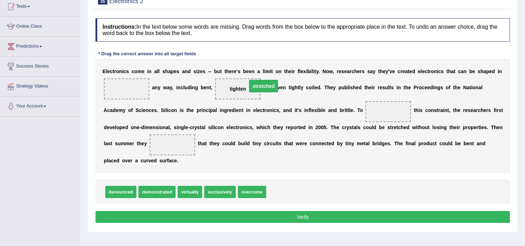
drag, startPoint x: 132, startPoint y: 89, endPoint x: 249, endPoint y: 86, distance: 116.6
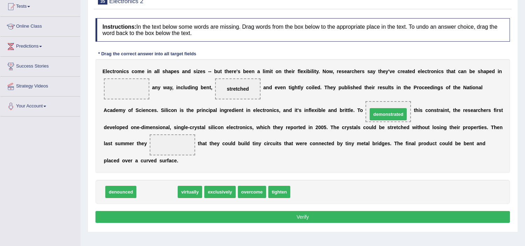
drag, startPoint x: 158, startPoint y: 193, endPoint x: 390, endPoint y: 114, distance: 244.2
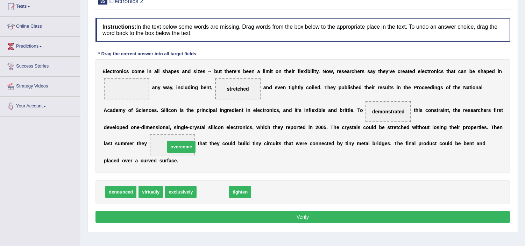
drag, startPoint x: 223, startPoint y: 193, endPoint x: 193, endPoint y: 149, distance: 53.1
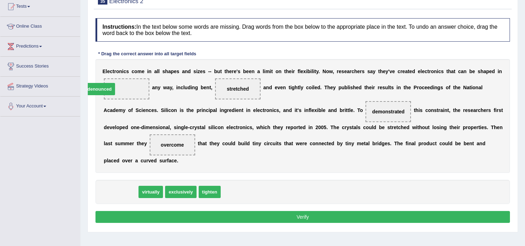
drag, startPoint x: 123, startPoint y: 194, endPoint x: 102, endPoint y: 90, distance: 105.4
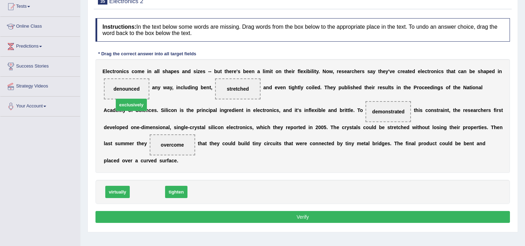
drag, startPoint x: 145, startPoint y: 191, endPoint x: 114, endPoint y: 81, distance: 114.5
click at [201, 215] on button "Verify" at bounding box center [303, 217] width 415 height 12
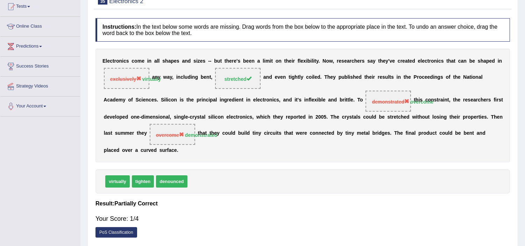
drag, startPoint x: 113, startPoint y: 183, endPoint x: 113, endPoint y: 78, distance: 105.0
click at [113, 78] on div "Instructions: In the text below some words are missing. Drag words from the box…" at bounding box center [303, 130] width 418 height 230
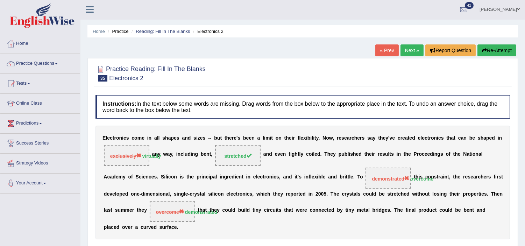
scroll to position [0, 0]
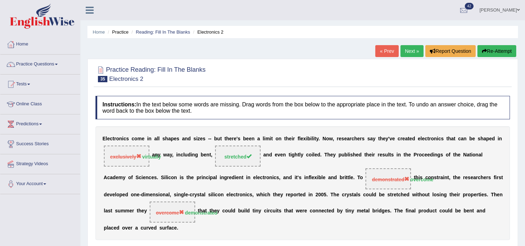
click at [512, 47] on button "Re-Attempt" at bounding box center [497, 51] width 39 height 12
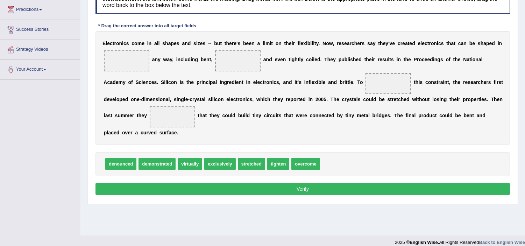
scroll to position [117, 0]
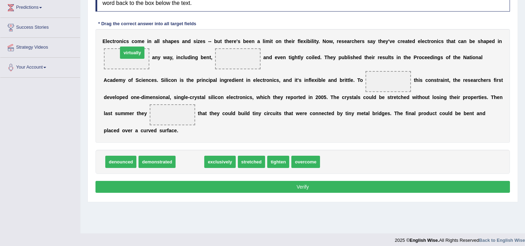
drag, startPoint x: 191, startPoint y: 165, endPoint x: 133, endPoint y: 55, distance: 124.0
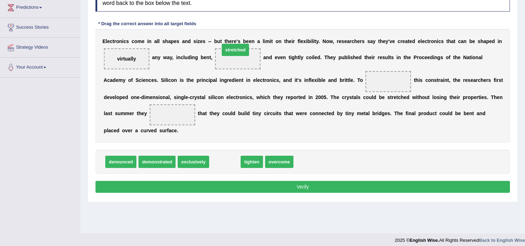
drag, startPoint x: 228, startPoint y: 164, endPoint x: 238, endPoint y: 52, distance: 112.5
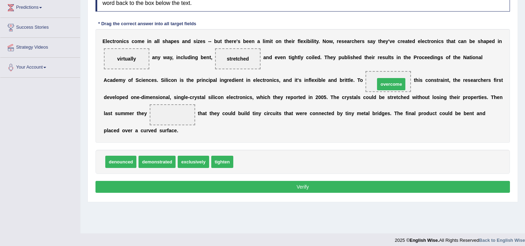
drag, startPoint x: 244, startPoint y: 157, endPoint x: 386, endPoint y: 79, distance: 161.6
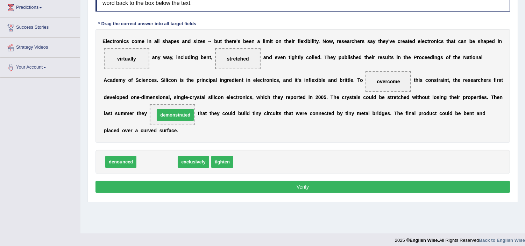
drag, startPoint x: 167, startPoint y: 160, endPoint x: 186, endPoint y: 114, distance: 50.0
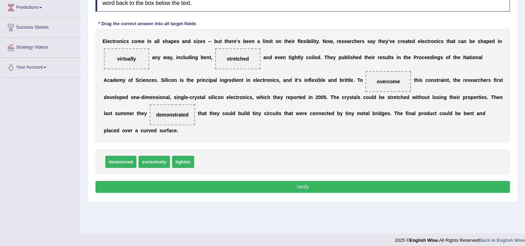
click at [200, 183] on button "Verify" at bounding box center [303, 187] width 415 height 12
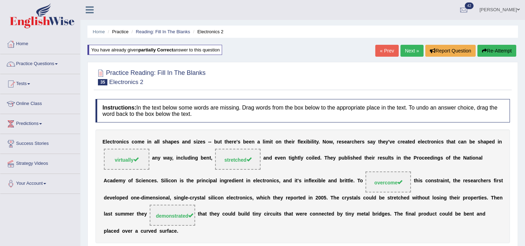
scroll to position [0, 0]
click at [41, 61] on link "Practice Questions" at bounding box center [40, 64] width 80 height 18
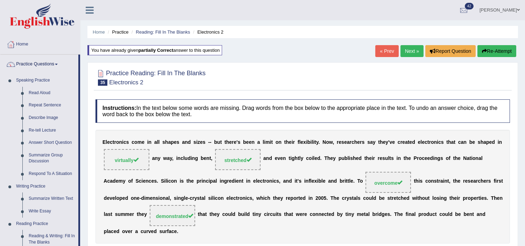
click at [406, 50] on link "Next »" at bounding box center [412, 51] width 23 height 12
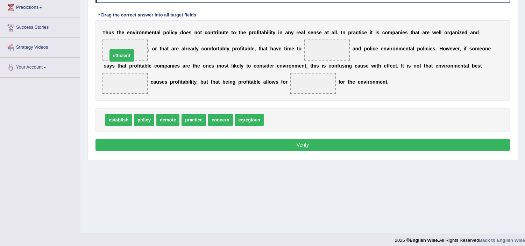
drag, startPoint x: 277, startPoint y: 121, endPoint x: 121, endPoint y: 57, distance: 169.1
drag, startPoint x: 145, startPoint y: 121, endPoint x: 333, endPoint y: 53, distance: 200.6
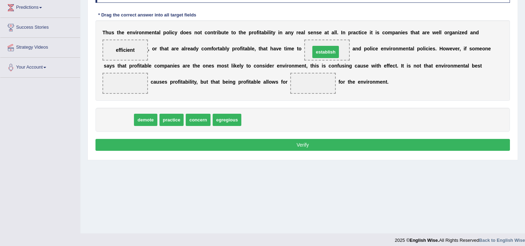
drag, startPoint x: 113, startPoint y: 117, endPoint x: 320, endPoint y: 48, distance: 218.2
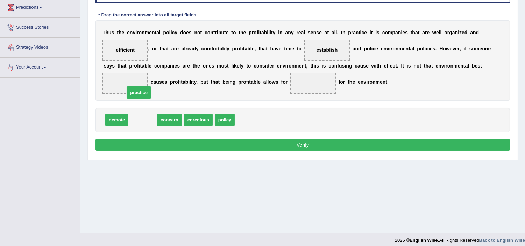
drag, startPoint x: 145, startPoint y: 121, endPoint x: 125, endPoint y: 86, distance: 40.3
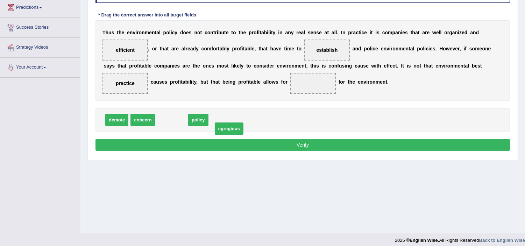
drag, startPoint x: 163, startPoint y: 121, endPoint x: 225, endPoint y: 122, distance: 61.6
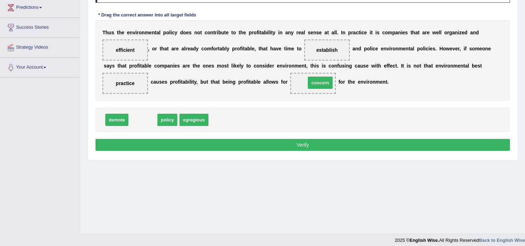
drag, startPoint x: 144, startPoint y: 122, endPoint x: 321, endPoint y: 85, distance: 180.8
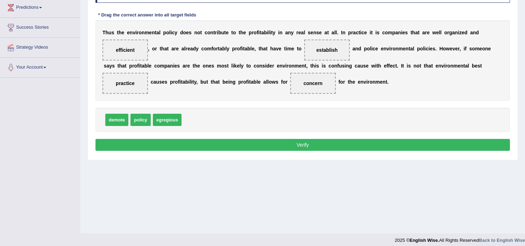
click at [317, 144] on button "Verify" at bounding box center [303, 145] width 415 height 12
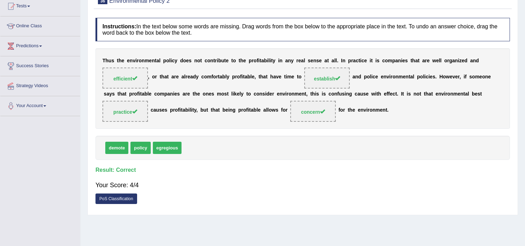
scroll to position [78, 0]
